Goal: Find contact information: Find contact information

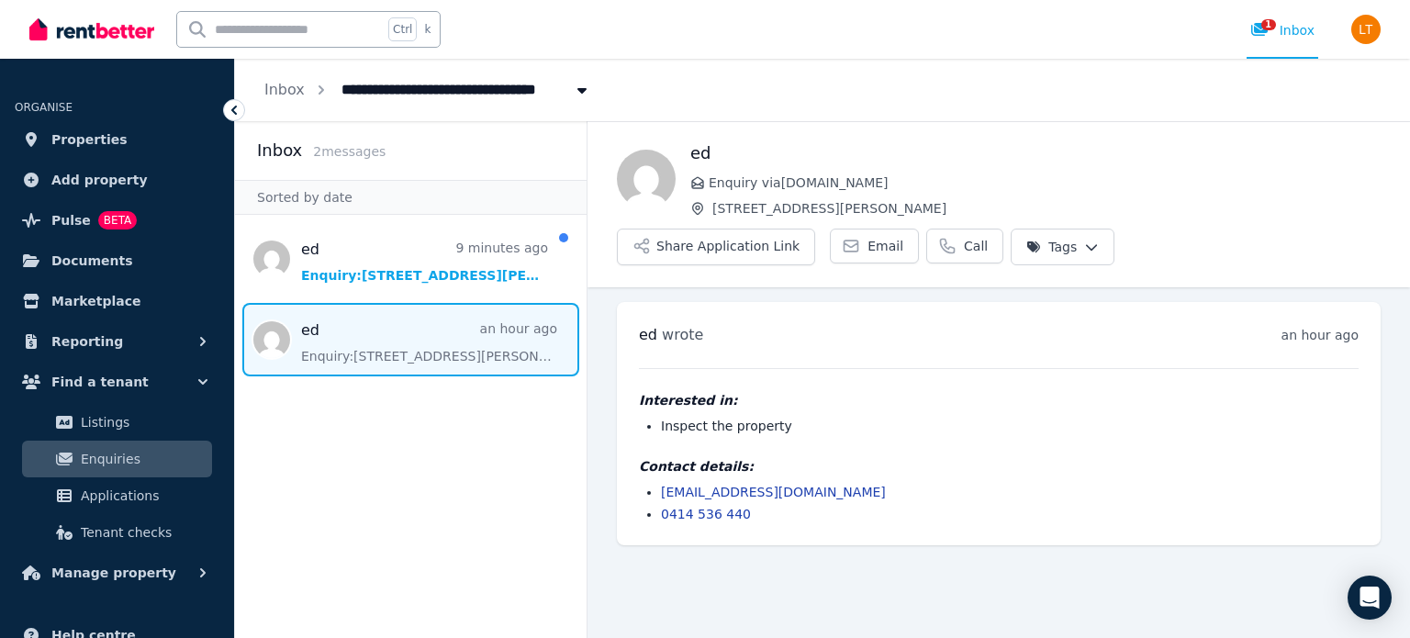
click at [410, 332] on span "Message list" at bounding box center [410, 339] width 351 height 73
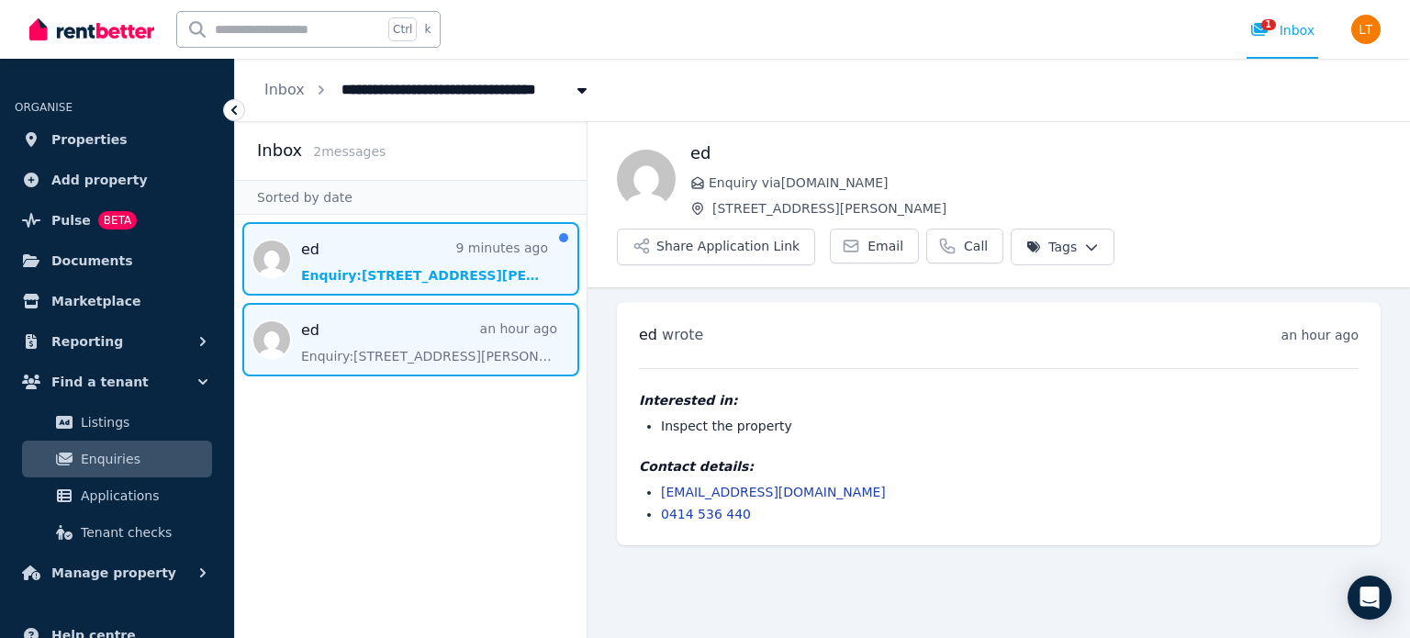
click at [466, 274] on span "Message list" at bounding box center [410, 258] width 351 height 73
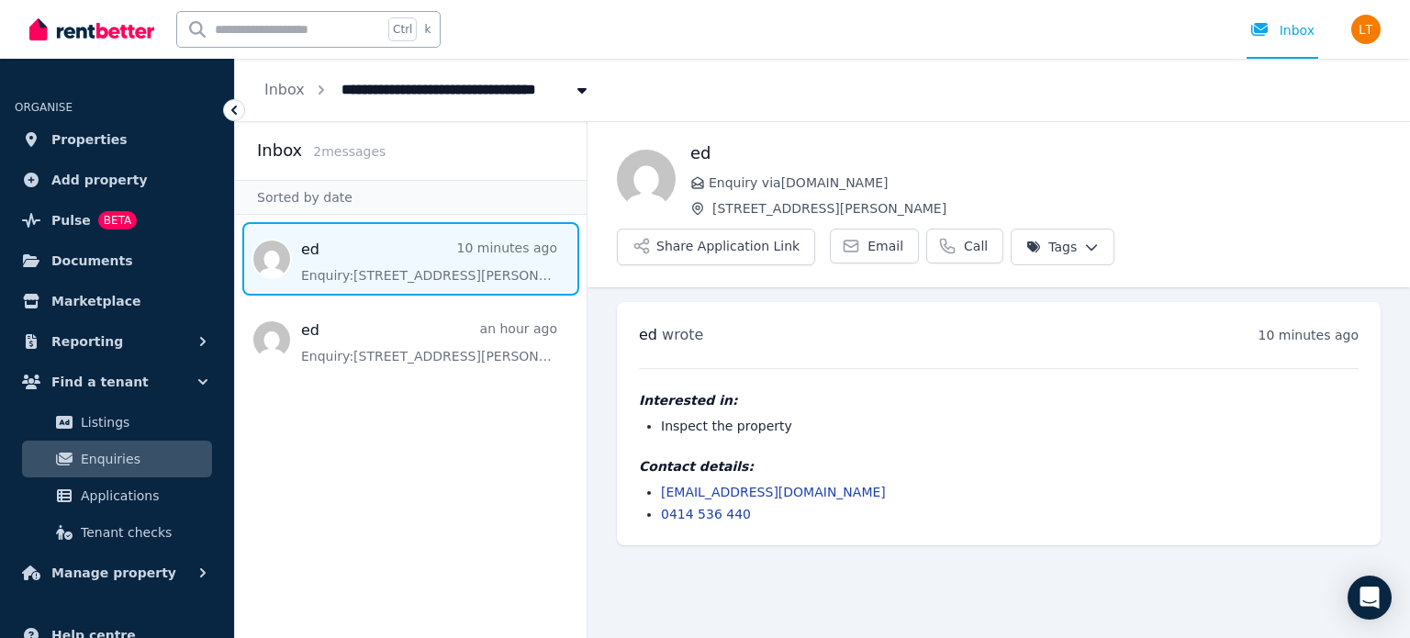
click at [712, 491] on link "[EMAIL_ADDRESS][DOMAIN_NAME]" at bounding box center [773, 492] width 225 height 15
click at [1010, 98] on div "**********" at bounding box center [822, 90] width 1175 height 62
drag, startPoint x: 796, startPoint y: 493, endPoint x: 663, endPoint y: 495, distance: 133.1
click at [663, 495] on li "[EMAIL_ADDRESS][DOMAIN_NAME]" at bounding box center [1009, 492] width 697 height 18
